Goal: Information Seeking & Learning: Learn about a topic

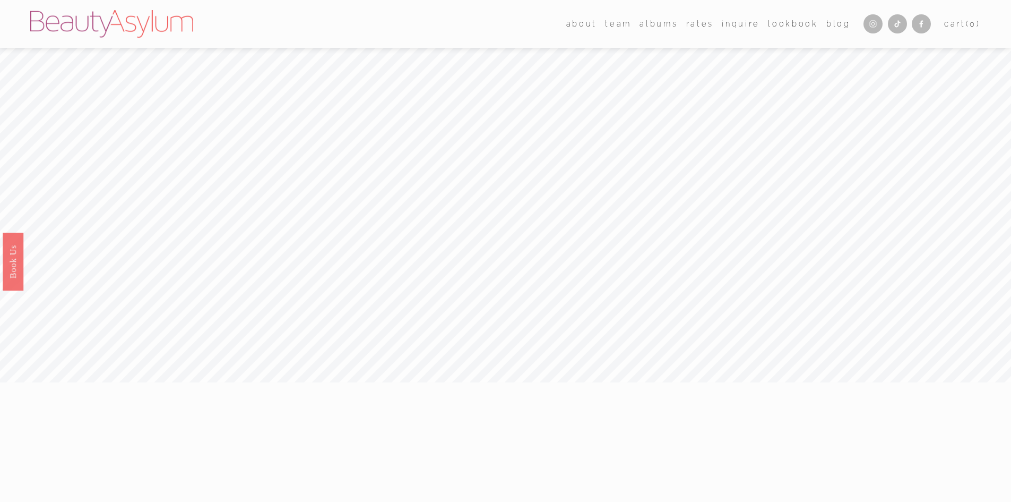
click at [693, 28] on link "Rates" at bounding box center [701, 23] width 28 height 15
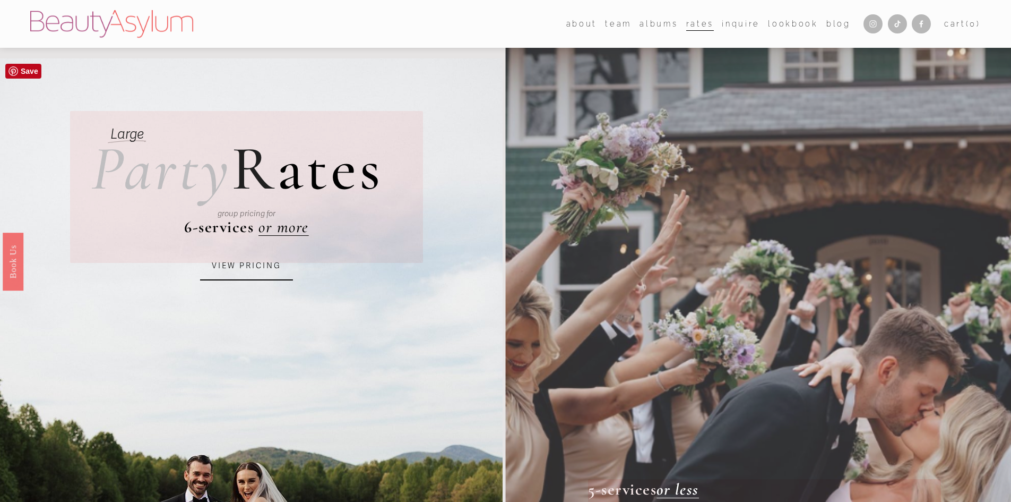
click at [268, 259] on link "VIEW PRICING" at bounding box center [246, 266] width 93 height 29
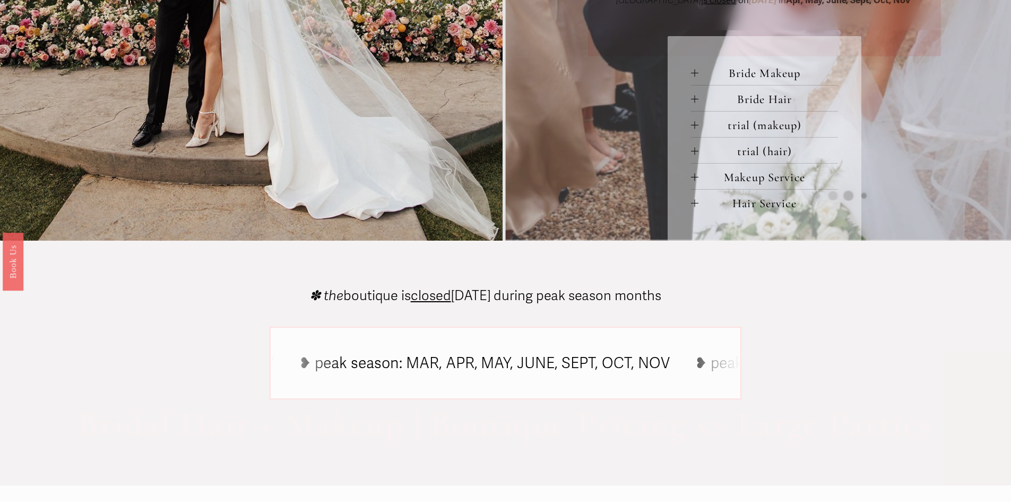
scroll to position [584, 0]
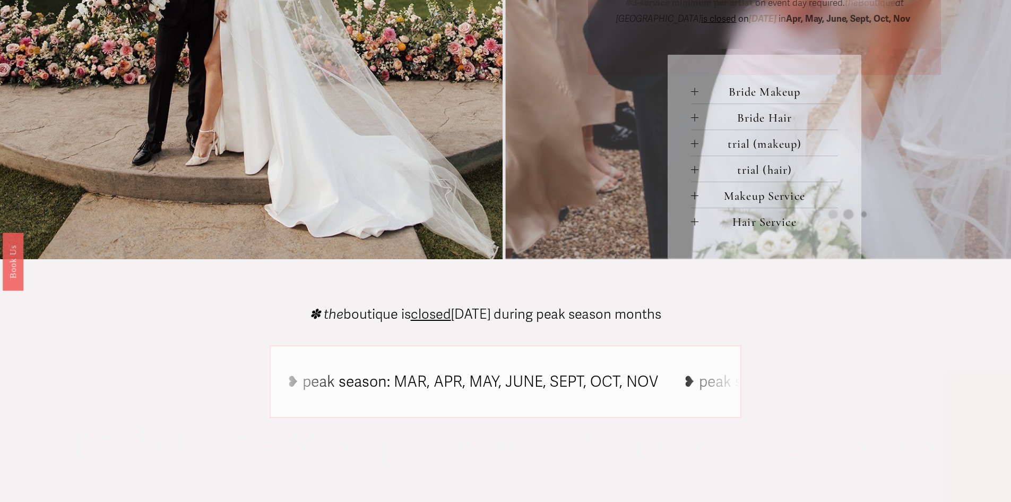
click at [761, 187] on button "Makeup Service" at bounding box center [764, 194] width 147 height 25
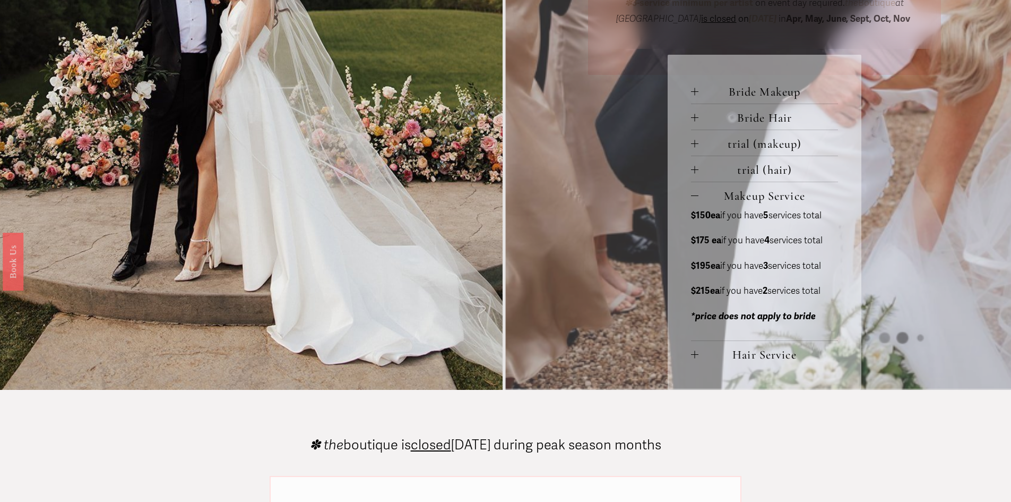
click at [751, 354] on span "Hair Service" at bounding box center [769, 354] width 140 height 14
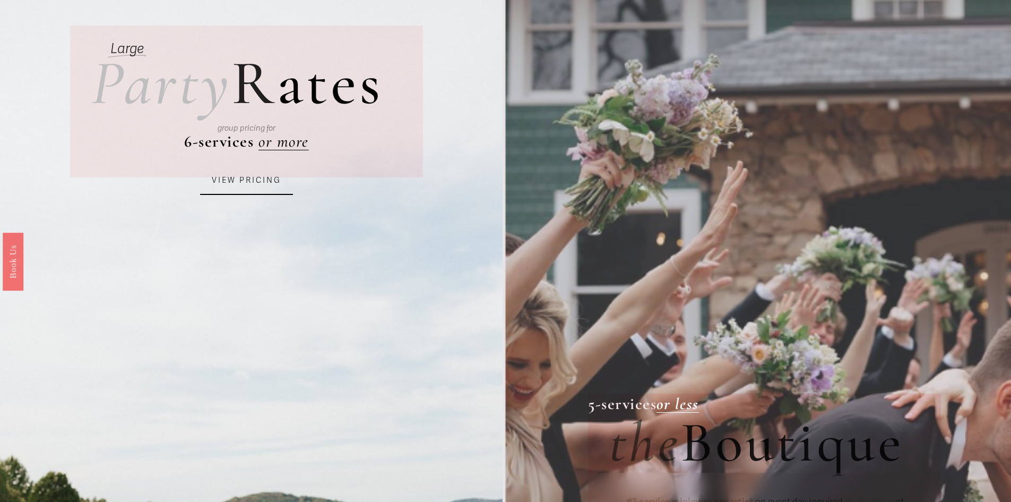
scroll to position [0, 0]
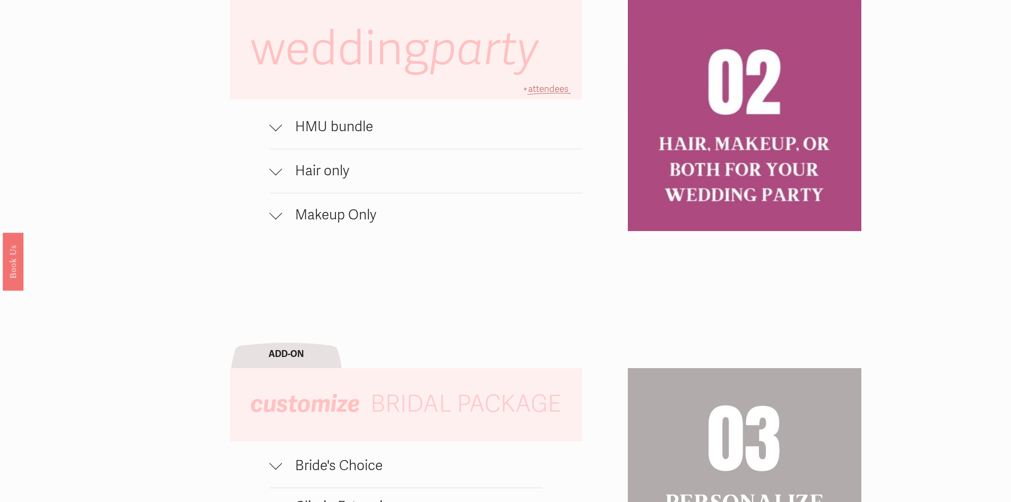
scroll to position [850, 0]
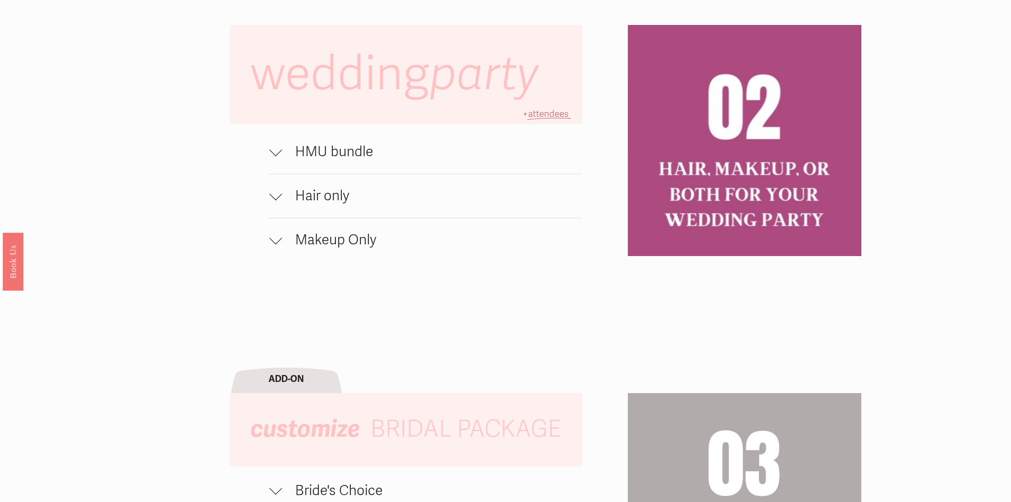
click at [337, 157] on span "HMU bundle" at bounding box center [432, 151] width 301 height 17
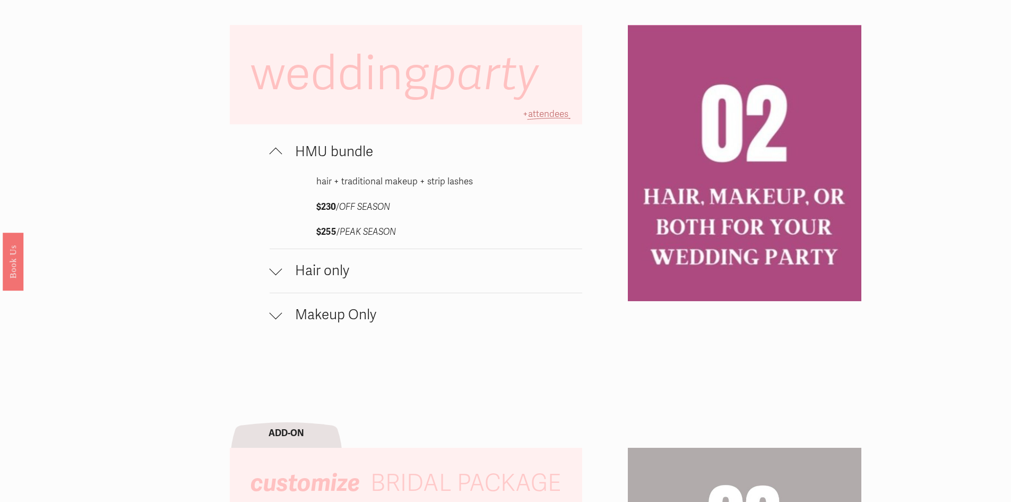
drag, startPoint x: 323, startPoint y: 213, endPoint x: 338, endPoint y: 212, distance: 14.9
click at [336, 212] on strong "$230" at bounding box center [326, 206] width 20 height 11
drag, startPoint x: 325, startPoint y: 241, endPoint x: 339, endPoint y: 236, distance: 14.6
click at [339, 236] on p "$255 / PEAK SEASON" at bounding box center [425, 232] width 219 height 16
copy strong "255"
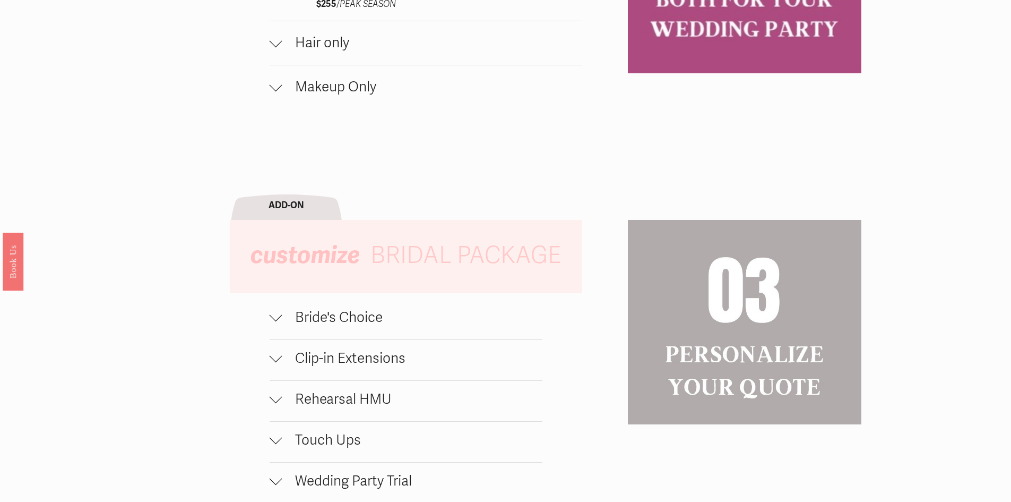
scroll to position [903, 0]
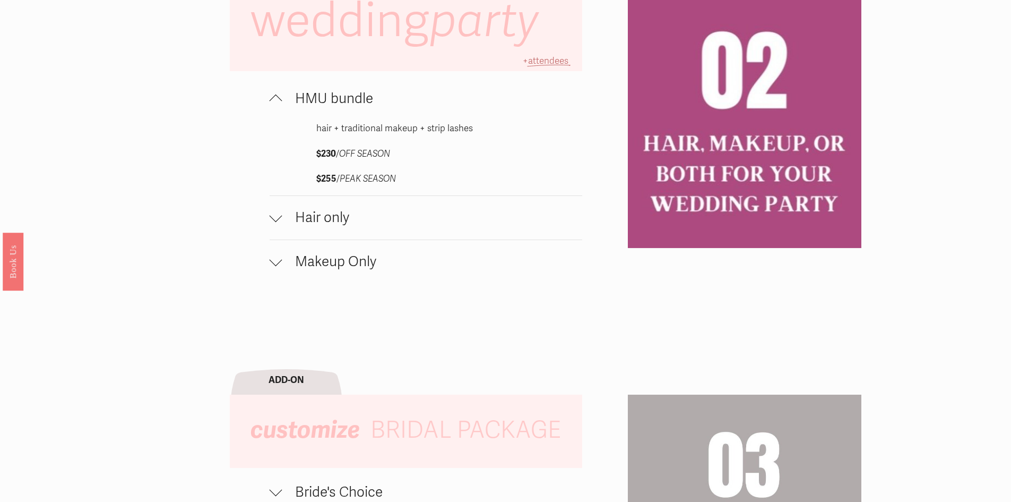
click at [357, 270] on span "Makeup Only" at bounding box center [432, 261] width 301 height 17
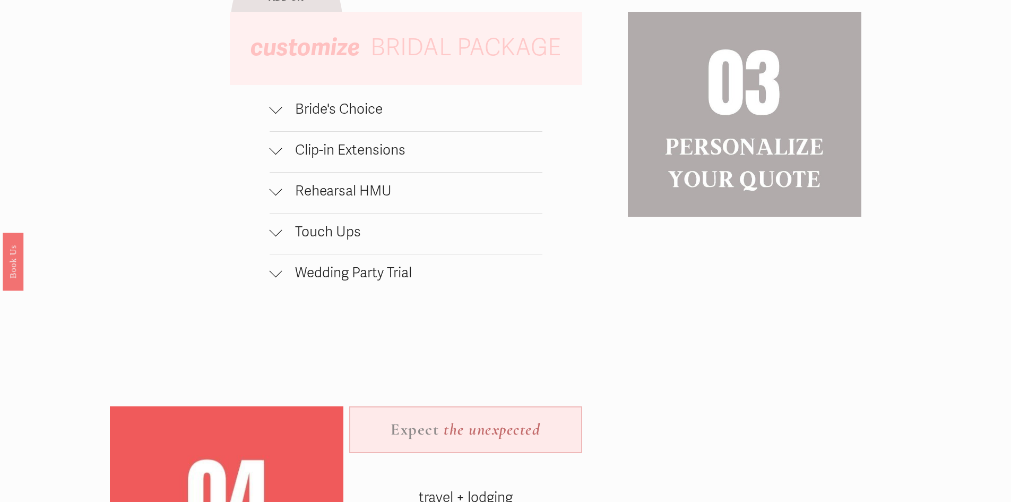
scroll to position [1380, 0]
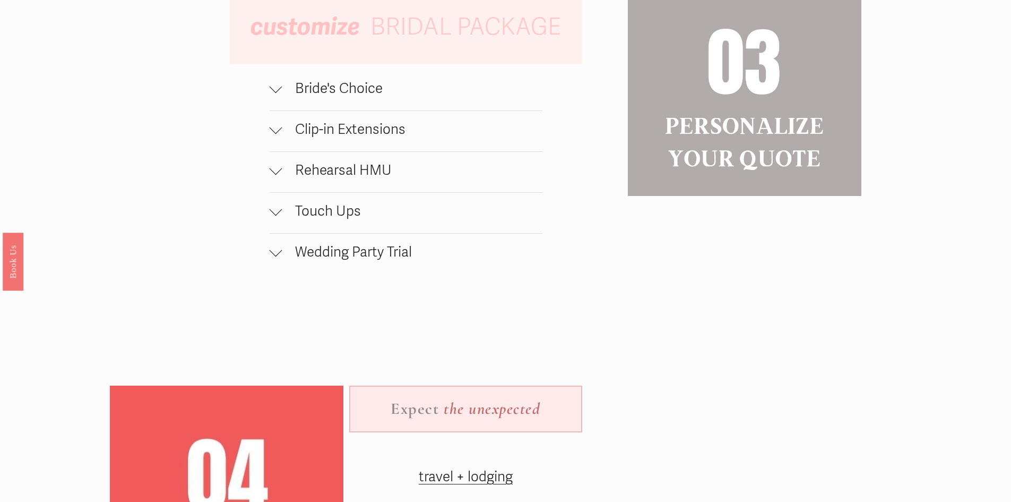
click at [333, 258] on span "Wedding Party Trial" at bounding box center [412, 252] width 260 height 17
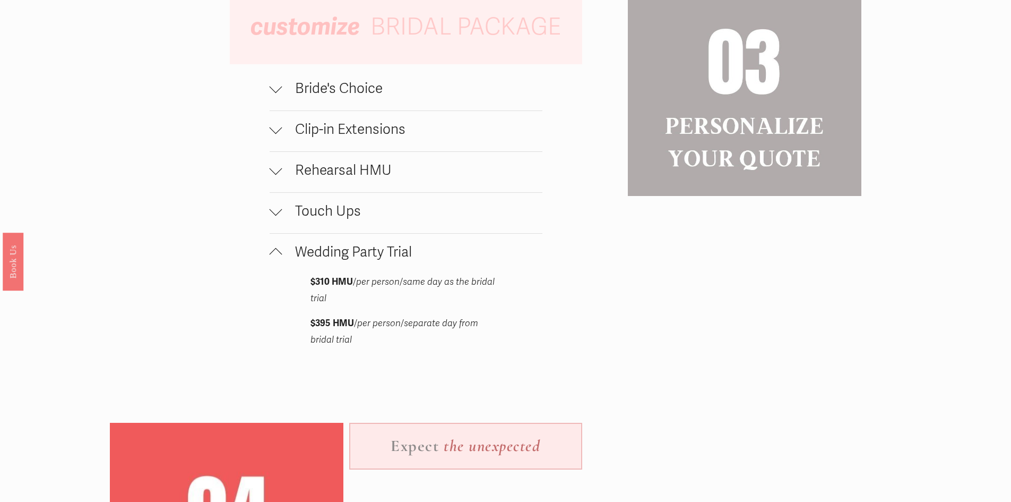
click at [329, 220] on span "Touch Ups" at bounding box center [412, 211] width 260 height 17
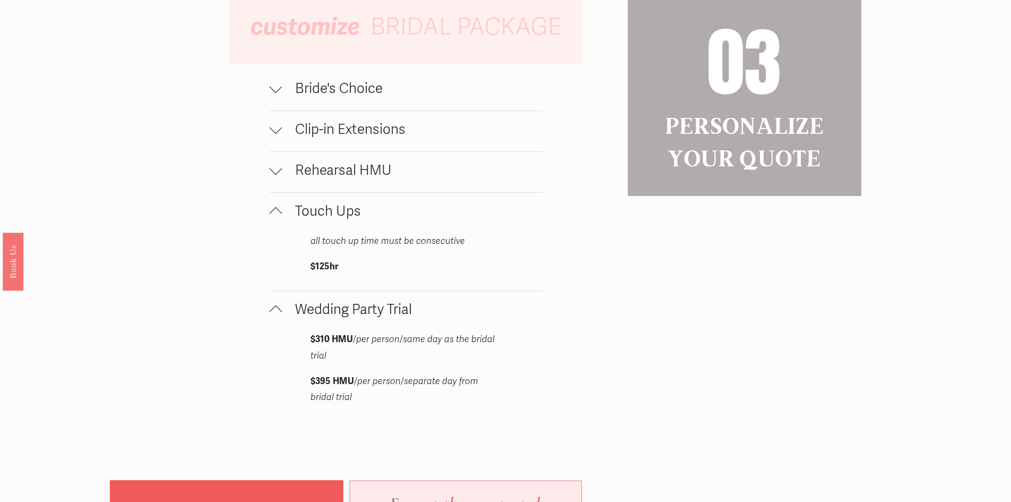
click at [337, 176] on span "Rehearsal HMU" at bounding box center [412, 170] width 260 height 17
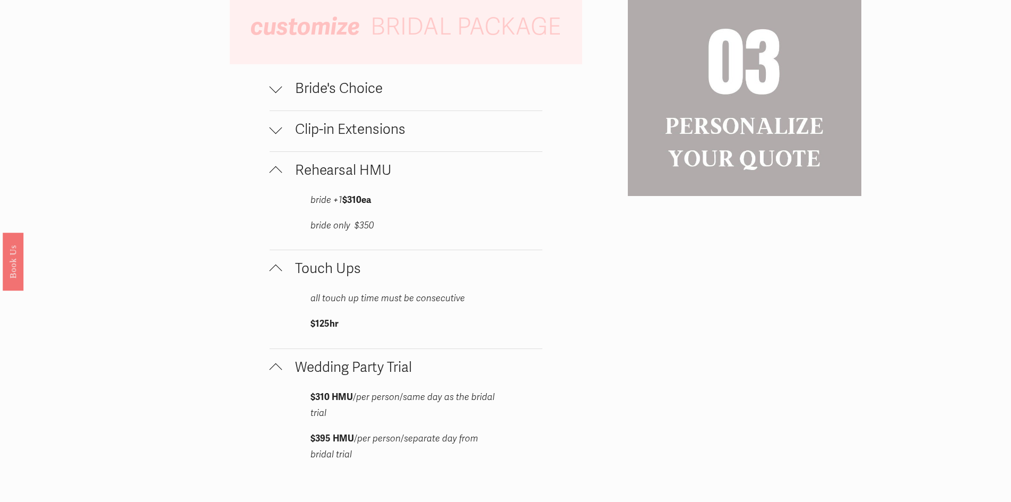
click at [358, 138] on span "Clip-in Extensions" at bounding box center [412, 129] width 260 height 17
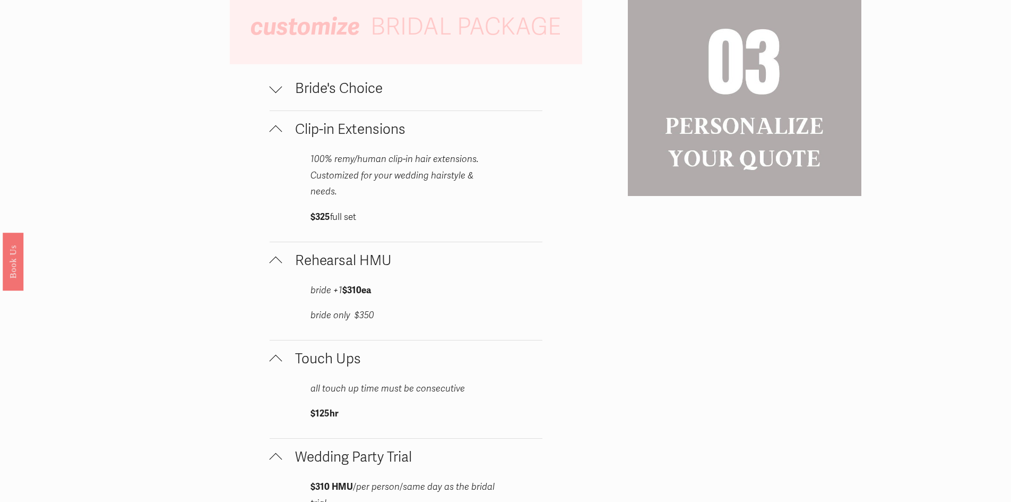
click at [342, 96] on span "Bride's Choice" at bounding box center [412, 88] width 260 height 17
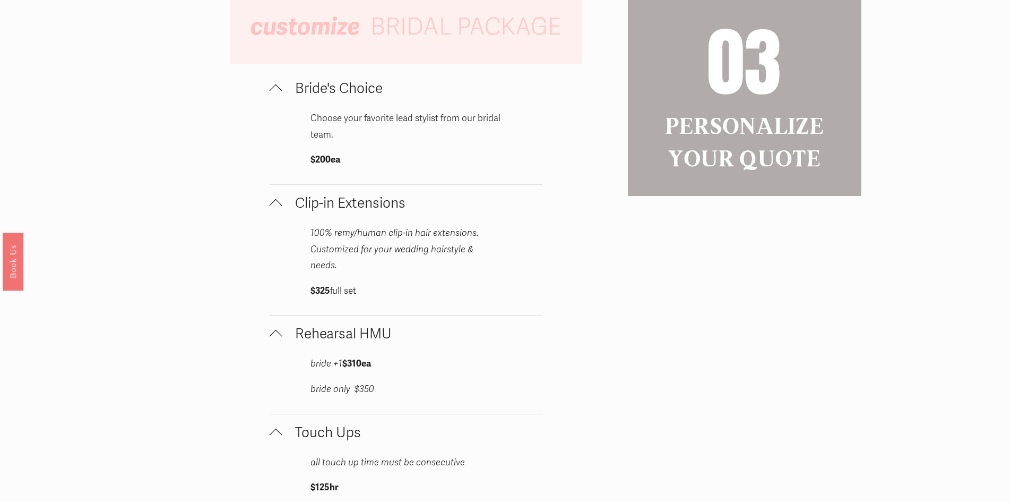
click at [199, 162] on div "wedding party HMU bundle hair + traditional makeup + strip lashes $230 / OFF SE…" at bounding box center [505, 252] width 1011 height 1516
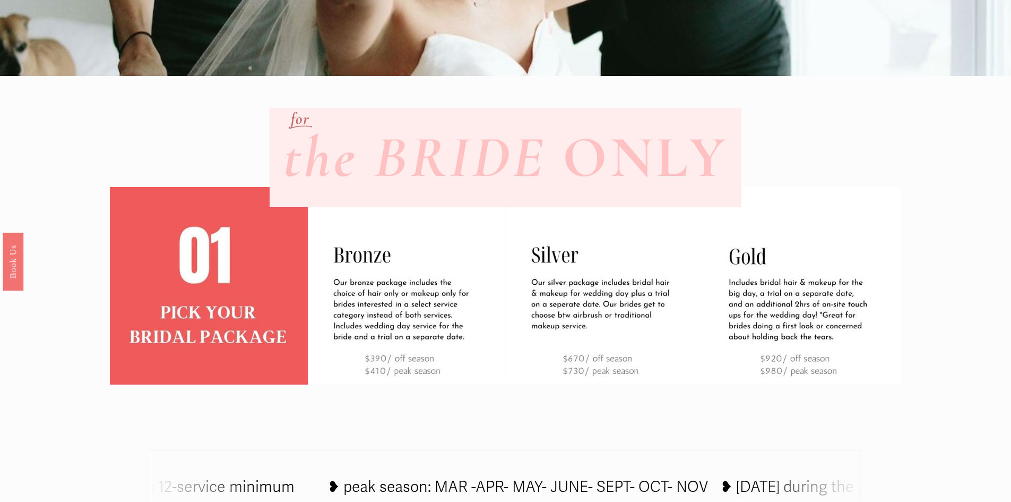
scroll to position [0, 0]
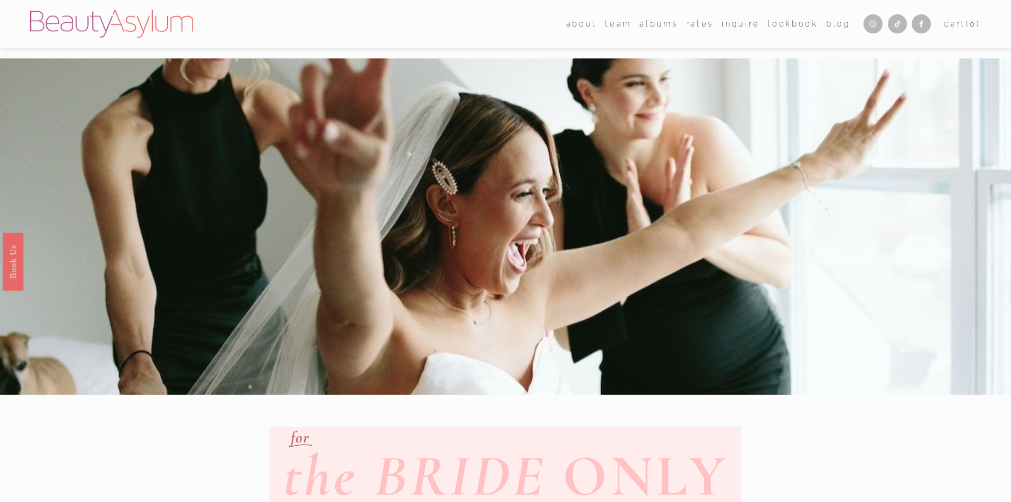
click at [800, 22] on link "Lookbook" at bounding box center [793, 23] width 50 height 15
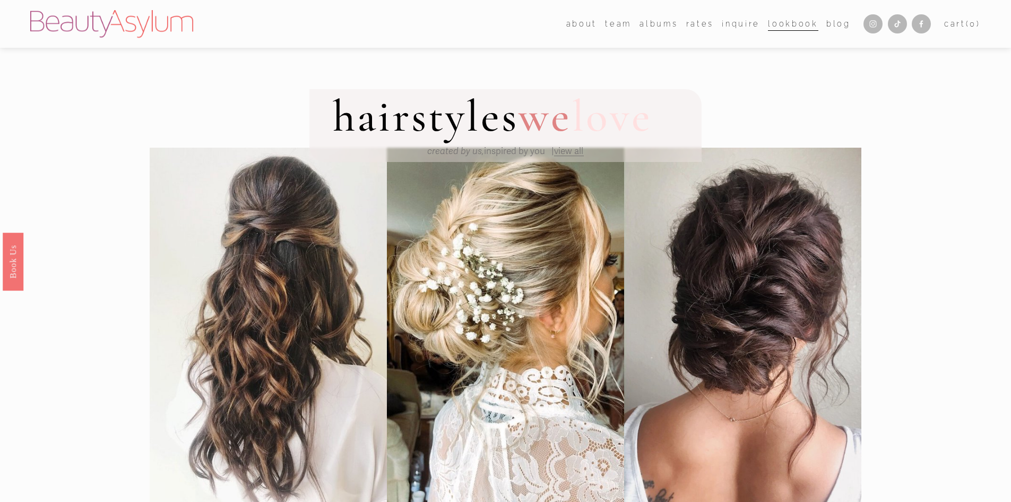
click at [570, 149] on span "view all" at bounding box center [568, 150] width 29 height 11
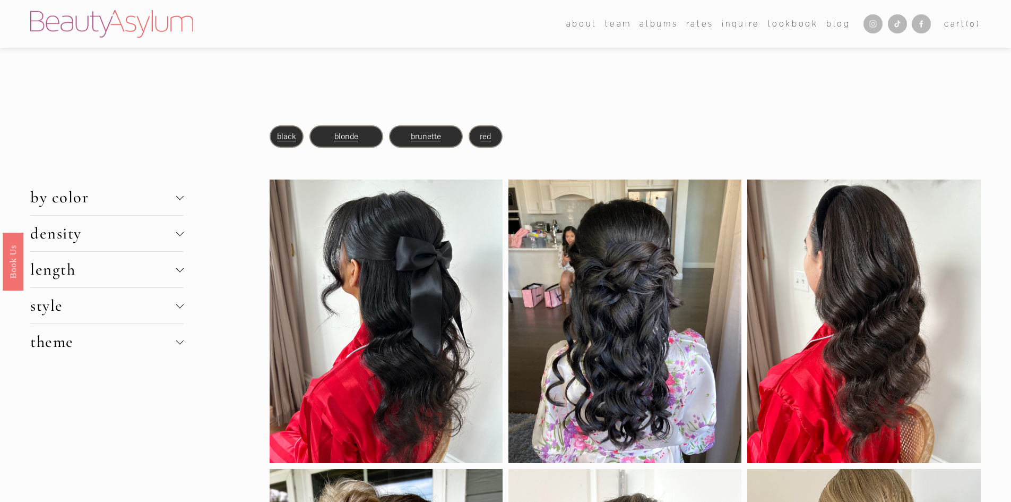
click at [792, 22] on link "Lookbook" at bounding box center [793, 23] width 50 height 15
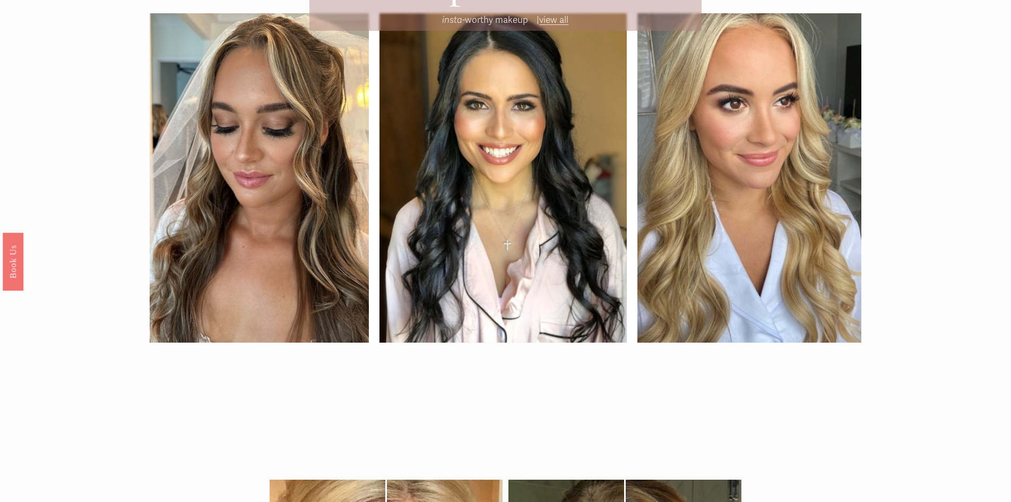
scroll to position [584, 0]
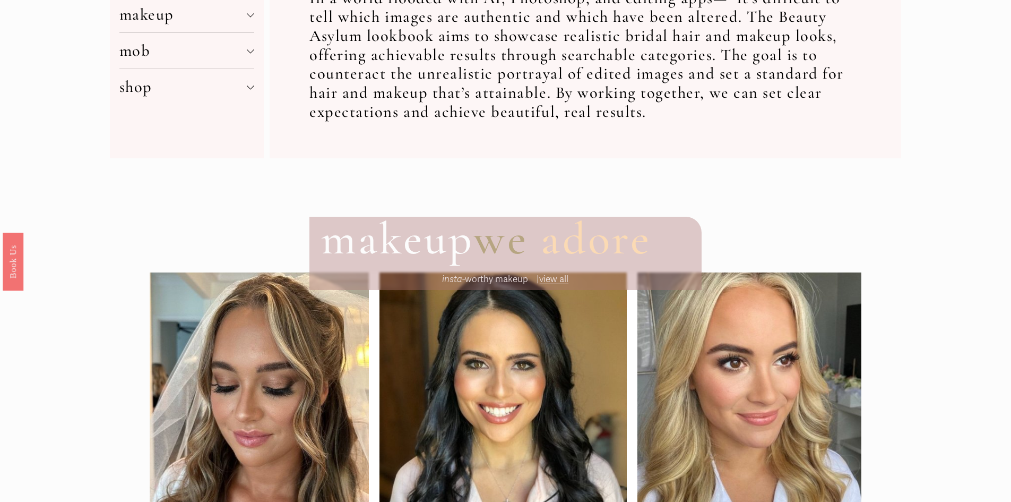
click at [556, 280] on span "view all" at bounding box center [553, 278] width 29 height 11
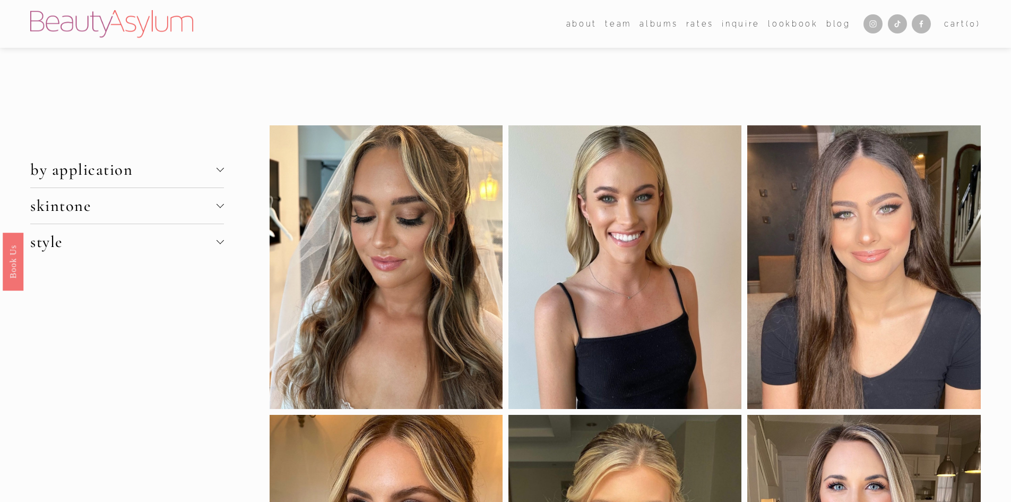
click at [666, 23] on link "albums" at bounding box center [659, 23] width 38 height 15
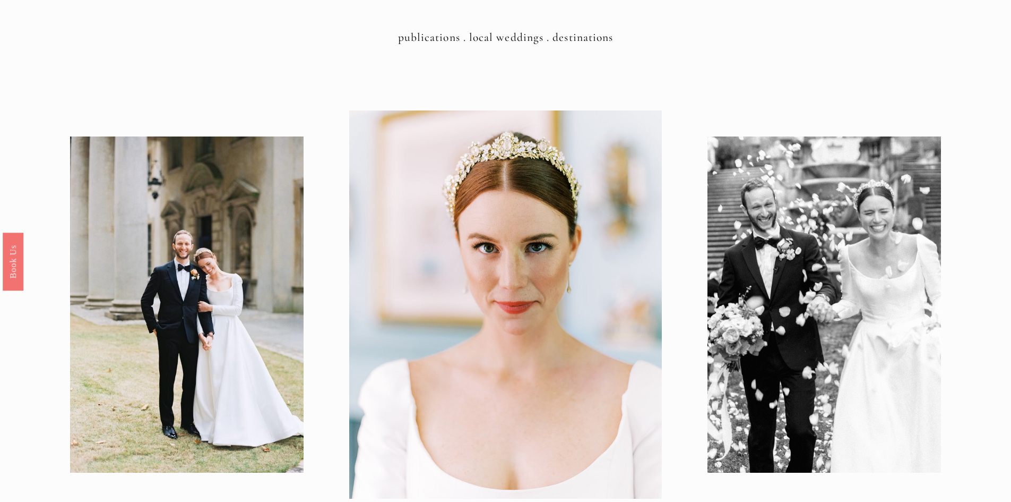
scroll to position [8, 0]
